Goal: Information Seeking & Learning: Learn about a topic

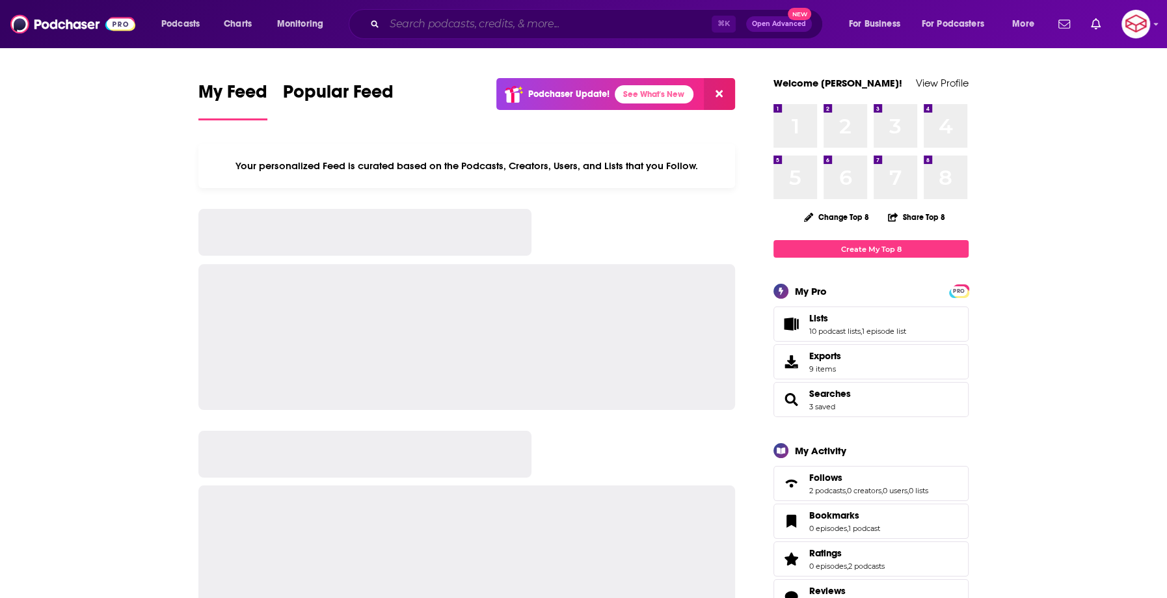
click at [501, 17] on input "Search podcasts, credits, & more..." at bounding box center [547, 24] width 327 height 21
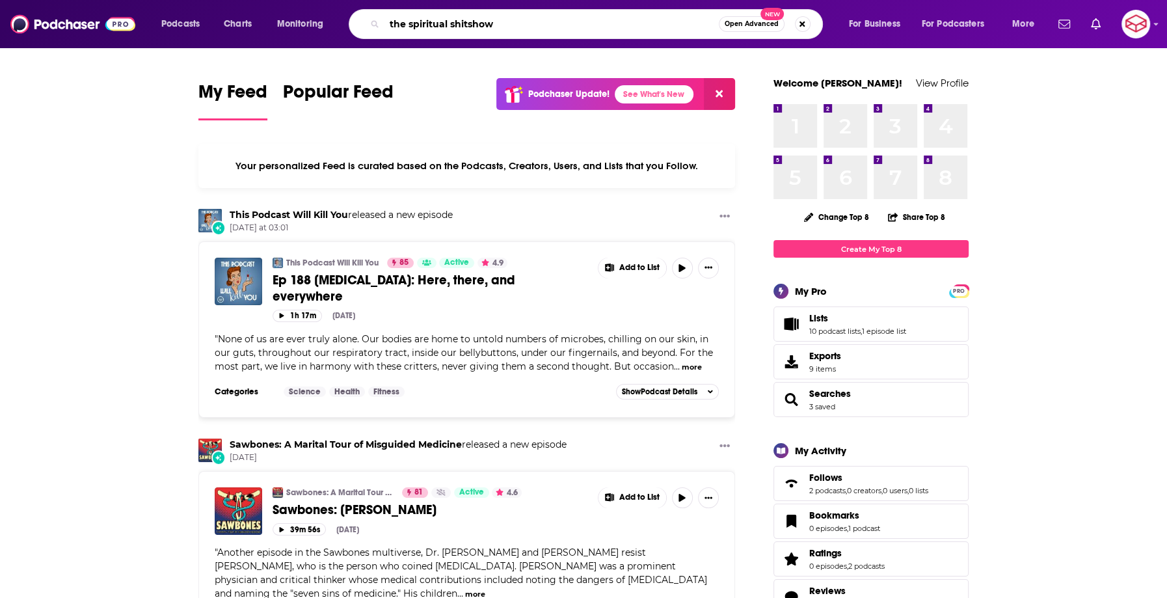
type input "the spiritual shitshow"
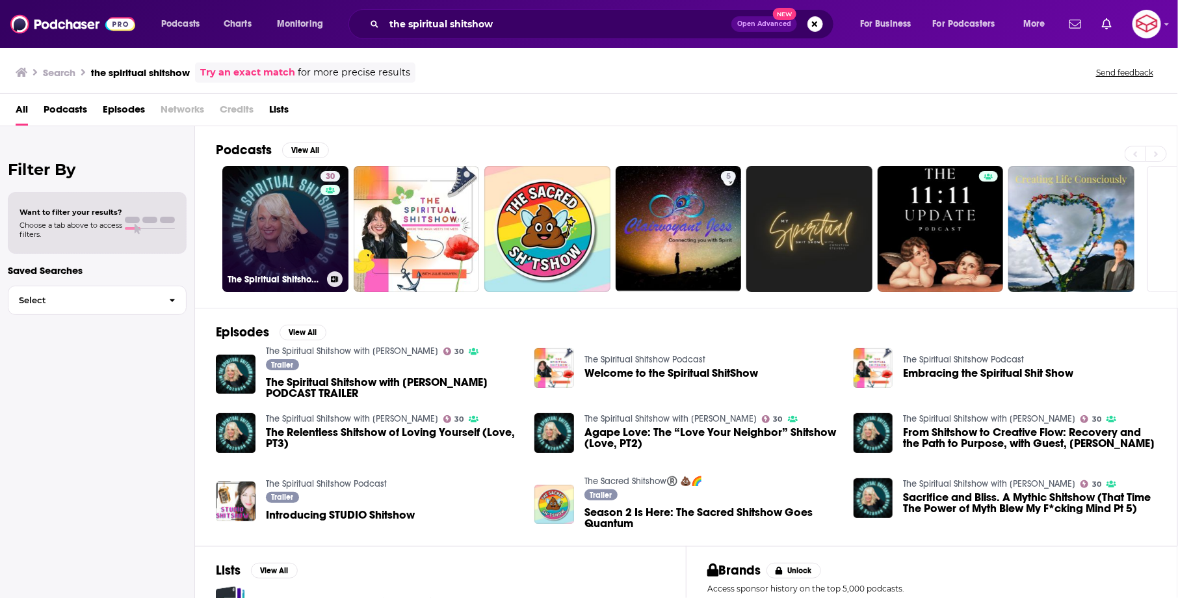
click at [269, 250] on link "30 The Spiritual Shitshow with [PERSON_NAME]" at bounding box center [285, 229] width 126 height 126
